Goal: Information Seeking & Learning: Find specific fact

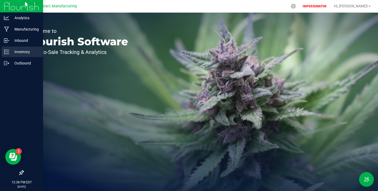
click at [18, 52] on p "Inventory" at bounding box center [25, 52] width 32 height 6
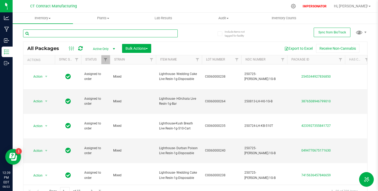
click at [68, 34] on input "text" at bounding box center [100, 33] width 155 height 8
click at [57, 34] on input "text" at bounding box center [100, 33] width 155 height 8
paste input "00002898"
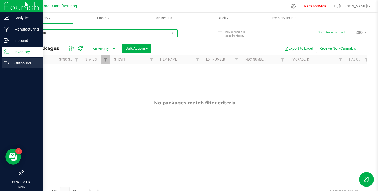
type input "00002898"
click at [23, 61] on p "Outbound" at bounding box center [25, 63] width 32 height 6
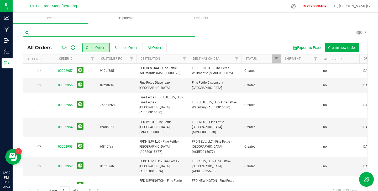
click at [68, 34] on input "text" at bounding box center [109, 33] width 172 height 8
paste input "00002898"
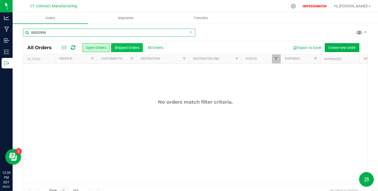
type input "00002898"
click at [127, 48] on button "Shipped Orders" at bounding box center [127, 47] width 32 height 9
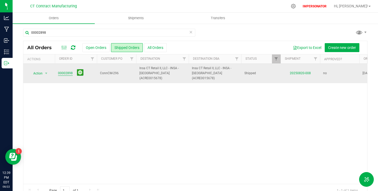
click at [67, 72] on link "00002898" at bounding box center [65, 73] width 15 height 5
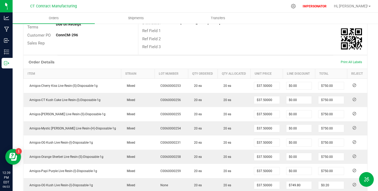
scroll to position [107, 0]
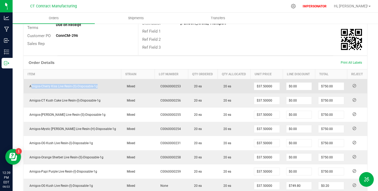
drag, startPoint x: 30, startPoint y: 86, endPoint x: 117, endPoint y: 85, distance: 87.0
click at [117, 85] on outbound-order-line-row "Amigos-Cherry Kiss Live Resin-(S)-Disposable-1g Mixed C0060000253 20 ea 20 ea $…" at bounding box center [196, 86] width 344 height 14
copy span "Amigos-Cherry Kiss Live Resin-(S)-Disposable-1g"
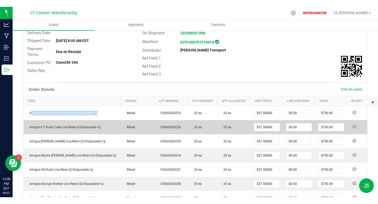
scroll to position [87, 0]
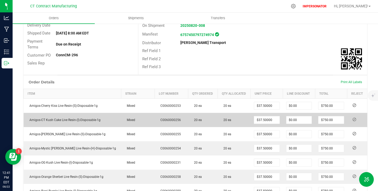
click at [82, 120] on span "Amigos-CT Kush Cake Live Resin-(I)-Disposable-1g" at bounding box center [64, 120] width 74 height 4
copy span "Amigos-CT Kush Cake Live Resin-(I)-Disposable-1g"
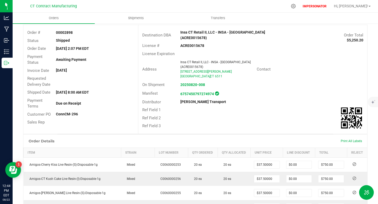
scroll to position [141, 0]
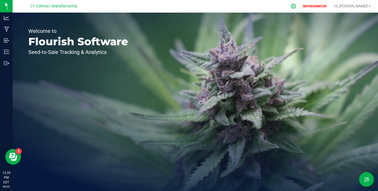
click at [296, 8] on icon at bounding box center [293, 6] width 5 height 5
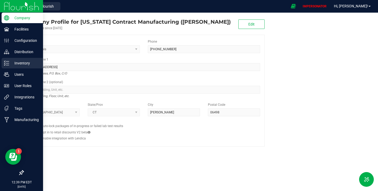
click at [24, 62] on p "Inventory" at bounding box center [25, 63] width 32 height 6
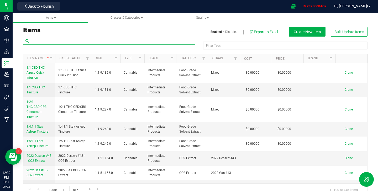
click at [85, 43] on input "text" at bounding box center [109, 41] width 172 height 8
paste input "Amigos-Cherry Kiss Live Resin-(S)-Disposable-1g"
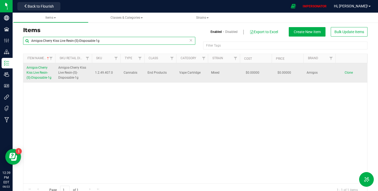
type input "Amigos-Cherry Kiss Live Resin-(S)-Disposable-1g"
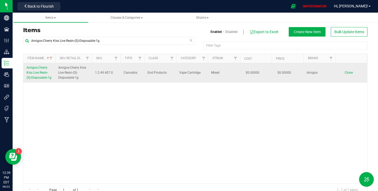
click at [33, 69] on link "Amigos-Cherry Kiss Live Resin-(S)-Disposable-1g" at bounding box center [39, 72] width 25 height 15
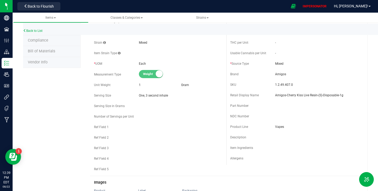
scroll to position [77, 0]
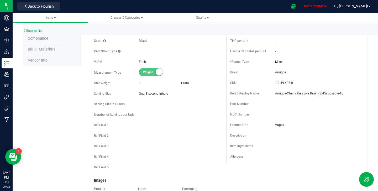
drag, startPoint x: 230, startPoint y: 113, endPoint x: 271, endPoint y: 115, distance: 40.7
click at [270, 115] on div "NDC Number" at bounding box center [252, 114] width 45 height 5
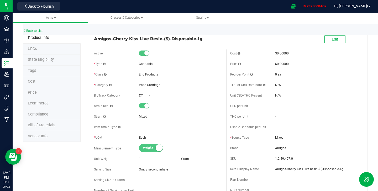
scroll to position [0, 0]
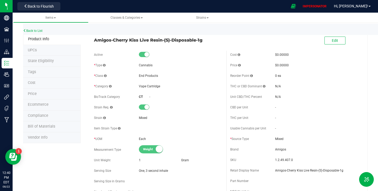
drag, startPoint x: 95, startPoint y: 40, endPoint x: 214, endPoint y: 39, distance: 119.5
click at [214, 40] on span "Amigos-Cherry Kiss Live Resin-(S)-Disposable-1g" at bounding box center [158, 40] width 128 height 6
click at [214, 39] on span "Amigos-Cherry Kiss Live Resin-(S)-Disposable-1g" at bounding box center [158, 40] width 128 height 6
click at [54, 102] on li "Ecommerce" at bounding box center [52, 104] width 58 height 11
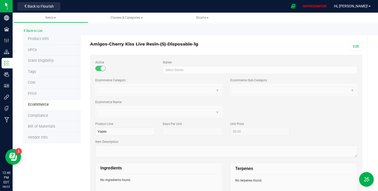
click at [42, 40] on span "Product Info" at bounding box center [38, 39] width 21 height 4
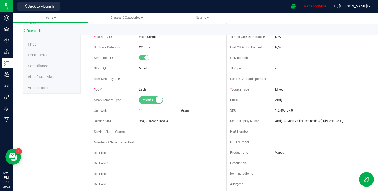
scroll to position [53, 0]
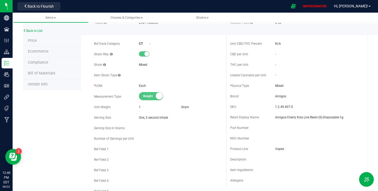
drag, startPoint x: 231, startPoint y: 137, endPoint x: 251, endPoint y: 137, distance: 20.2
click at [251, 137] on div "NDC Number" at bounding box center [252, 138] width 45 height 5
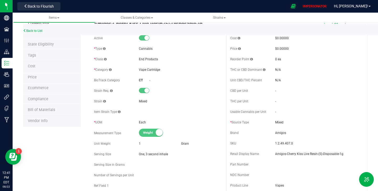
scroll to position [0, 0]
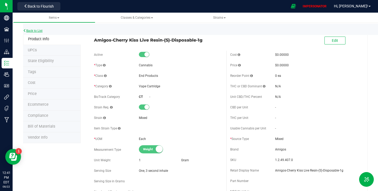
click at [38, 32] on link "Back to List" at bounding box center [32, 31] width 19 height 4
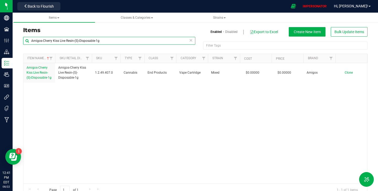
click at [100, 41] on input "Amigos-Cherry Kiss Live Resin-(S)-Disposable-1g" at bounding box center [109, 41] width 172 height 8
paste input "T Kush Cake Live Resin-(I)-Disposable-1g"
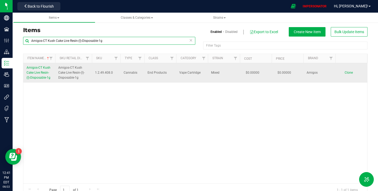
type input "Amigos-CT Kush Cake Live Resin-(I)-Disposable-1g"
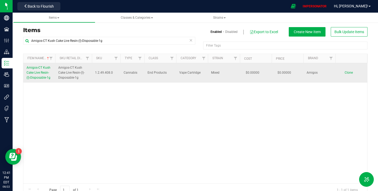
click at [42, 72] on span "Amigos-CT Kush Cake Live Resin-(I)-Disposable-1g" at bounding box center [39, 73] width 24 height 14
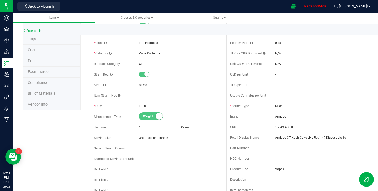
scroll to position [37, 0]
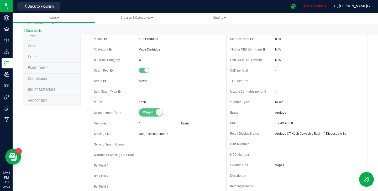
drag, startPoint x: 232, startPoint y: 155, endPoint x: 297, endPoint y: 155, distance: 64.4
click at [295, 155] on div "NDC Number" at bounding box center [294, 155] width 128 height 8
click at [289, 154] on div "NDC Number" at bounding box center [294, 155] width 128 height 8
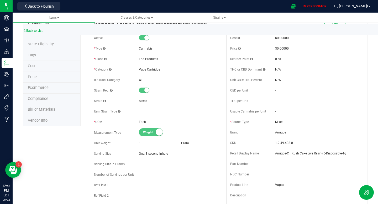
scroll to position [0, 0]
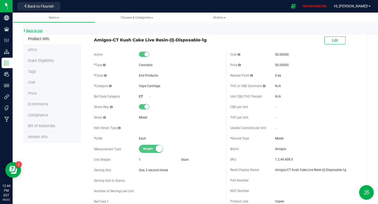
click at [35, 32] on link "Back to List" at bounding box center [32, 31] width 19 height 4
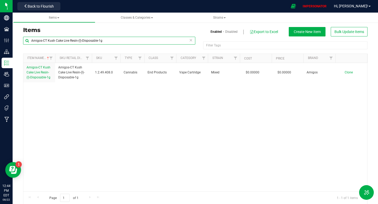
click at [73, 39] on input "Amigos-CT Kush Cake Live Resin-(I)-Disposable-1g" at bounding box center [109, 41] width 172 height 8
paste input "OG Kush"
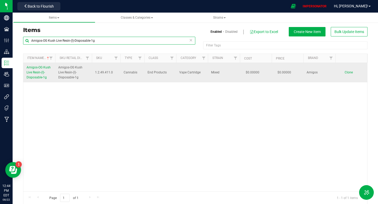
type input "Amigos-OG Kush Live Resin-(I)-Disposable-1g"
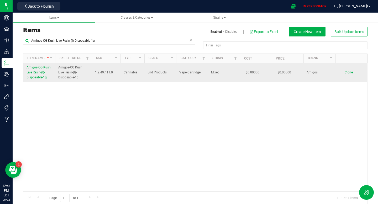
click at [37, 67] on span "Amigos-OG Kush Live Resin-(I)-Disposable-1g" at bounding box center [39, 73] width 24 height 14
